Goal: Information Seeking & Learning: Check status

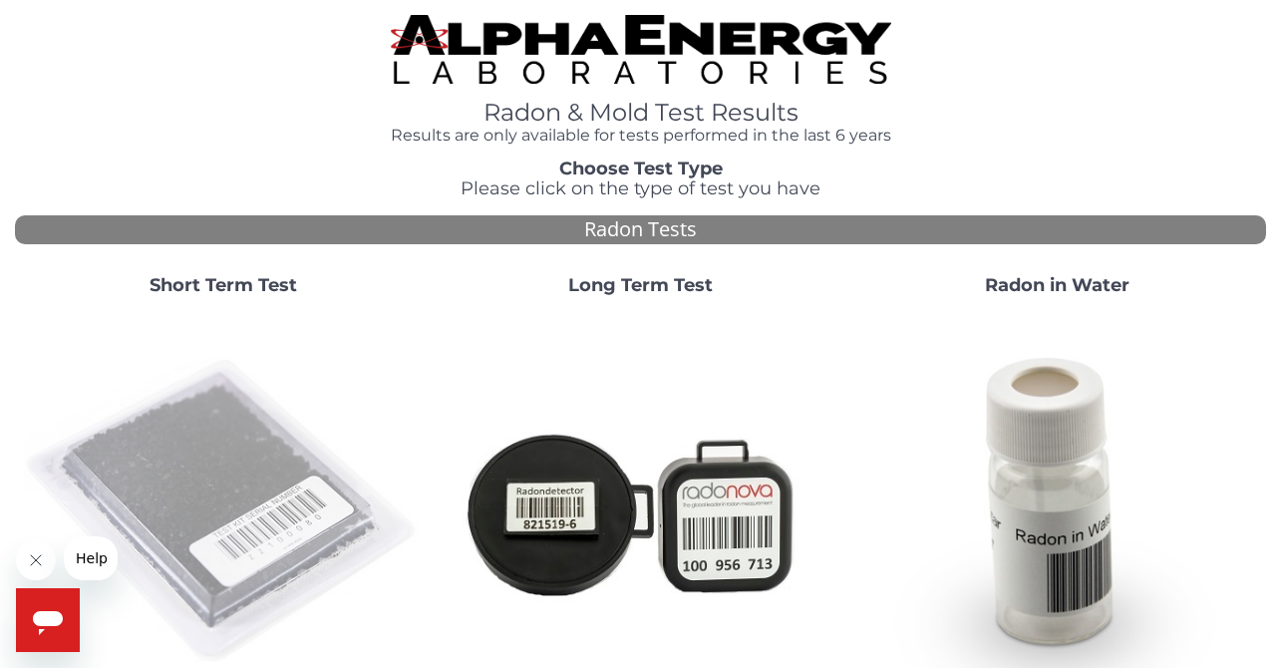
click at [260, 443] on img at bounding box center [223, 511] width 401 height 401
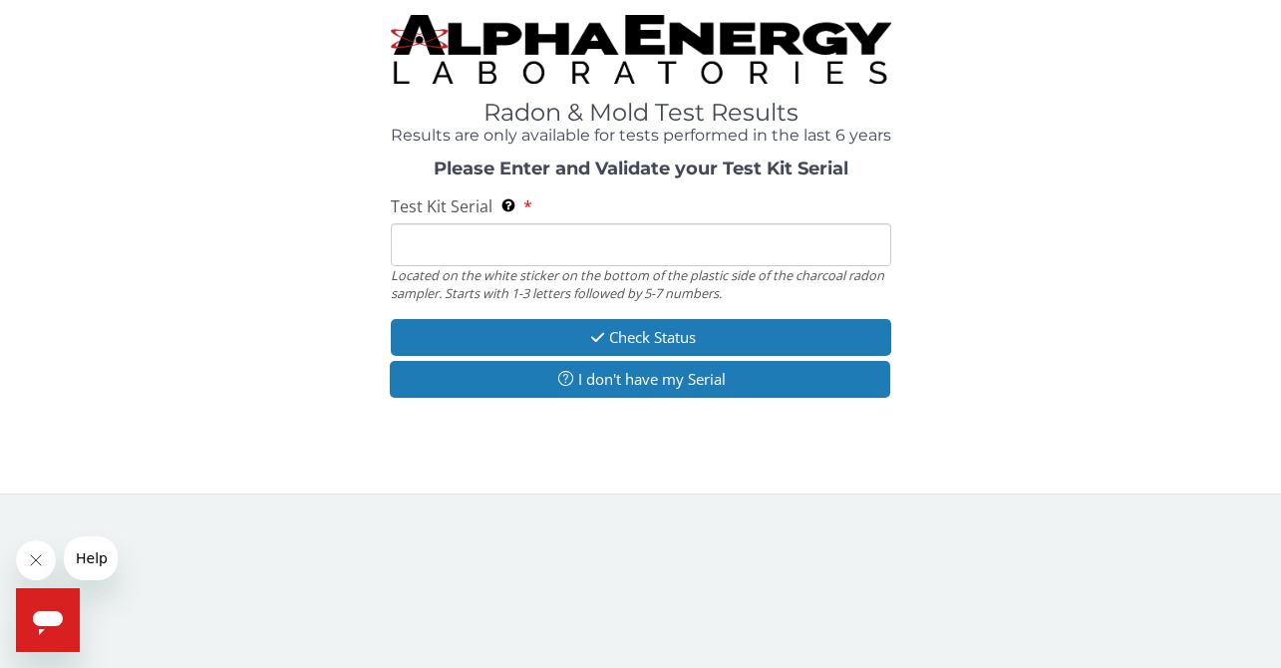
click at [508, 257] on input "Test Kit Serial Located on the white sticker on the bottom of the plastic side …" at bounding box center [641, 244] width 501 height 43
paste input "AA755263"
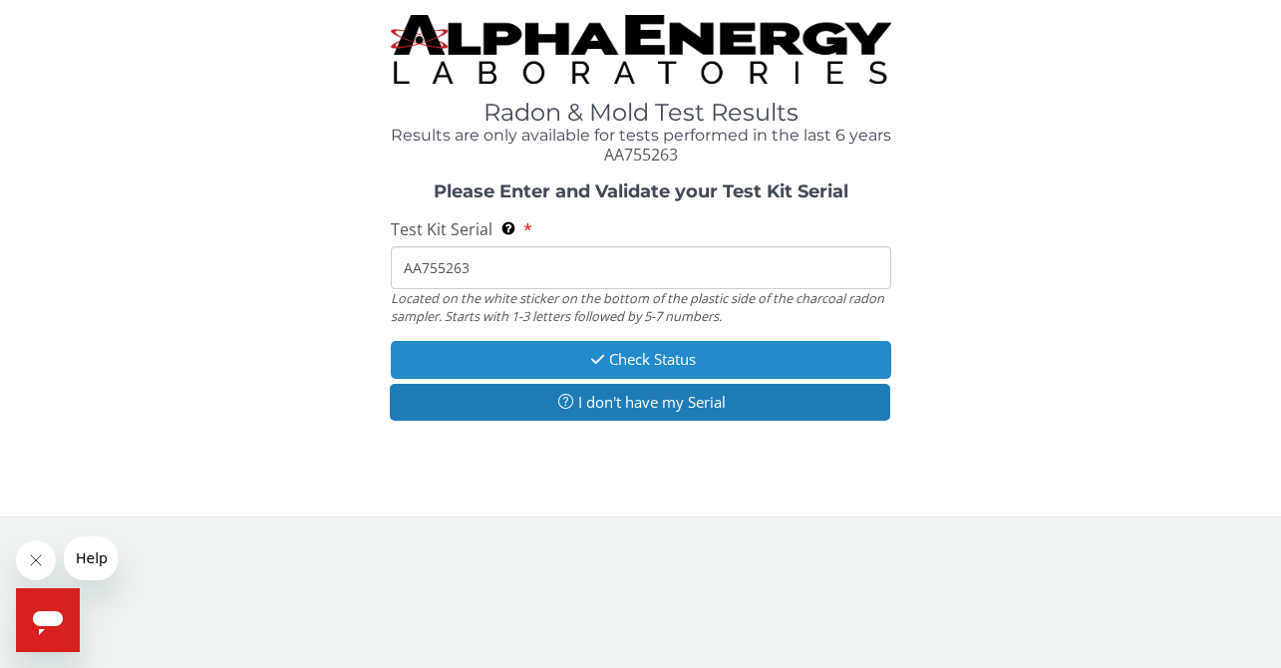
type input "AA755263"
click at [668, 356] on button "Check Status" at bounding box center [641, 359] width 501 height 37
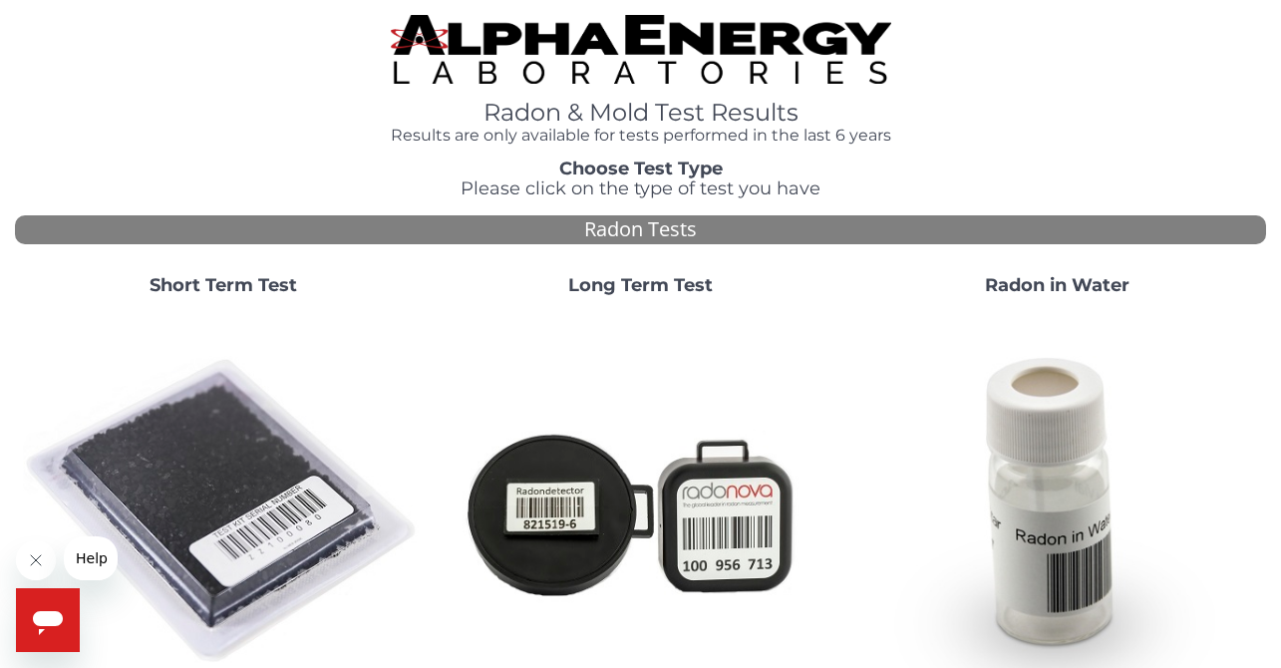
click at [291, 492] on img at bounding box center [223, 511] width 401 height 401
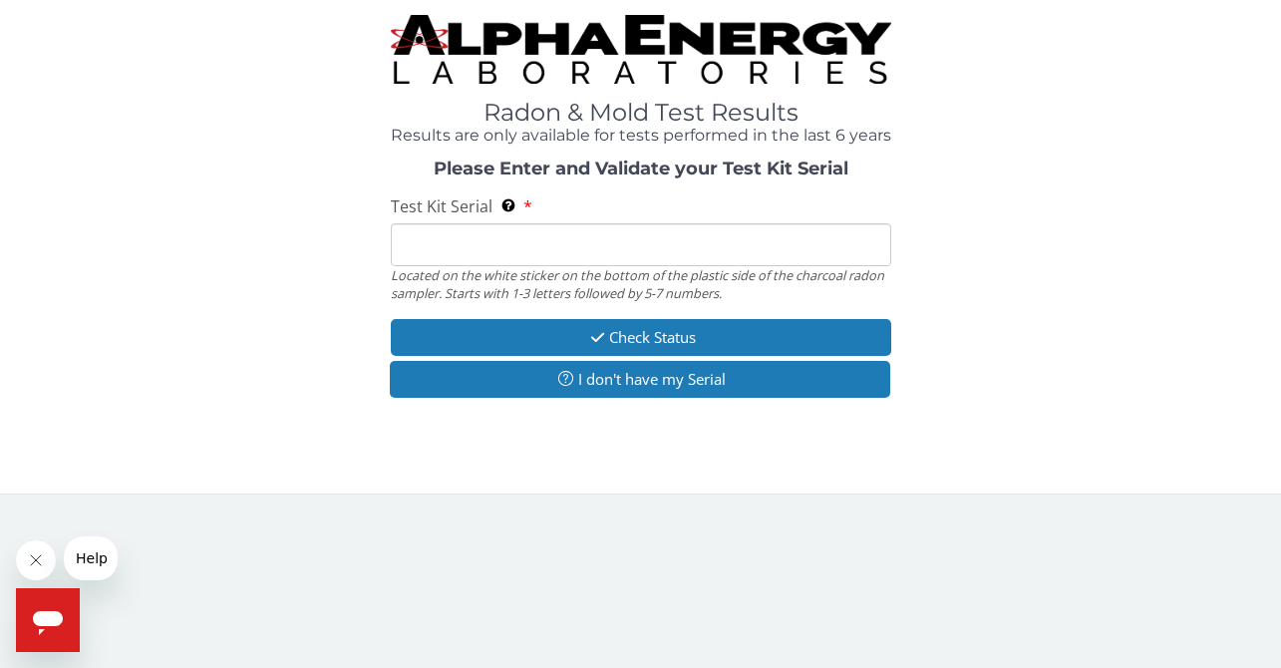
click at [623, 243] on input "Test Kit Serial Located on the white sticker on the bottom of the plastic side …" at bounding box center [641, 244] width 501 height 43
paste input "AA755014"
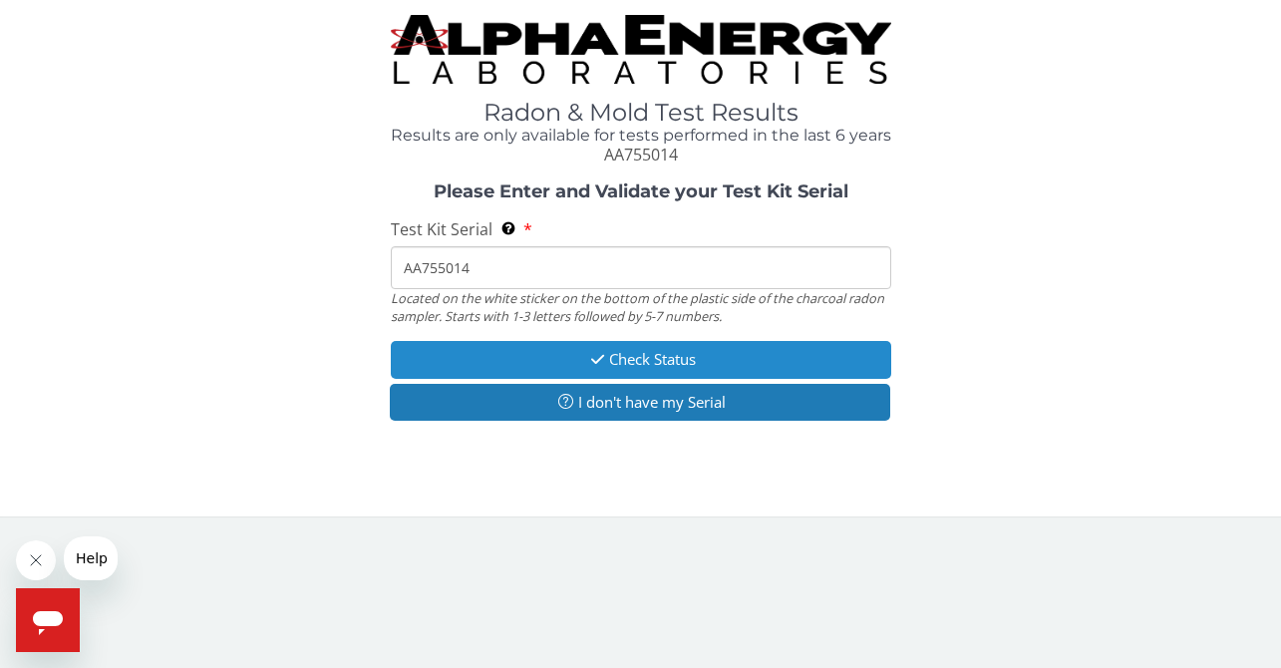
type input "AA755014"
click at [700, 368] on button "Check Status" at bounding box center [641, 359] width 501 height 37
